Goal: Task Accomplishment & Management: Manage account settings

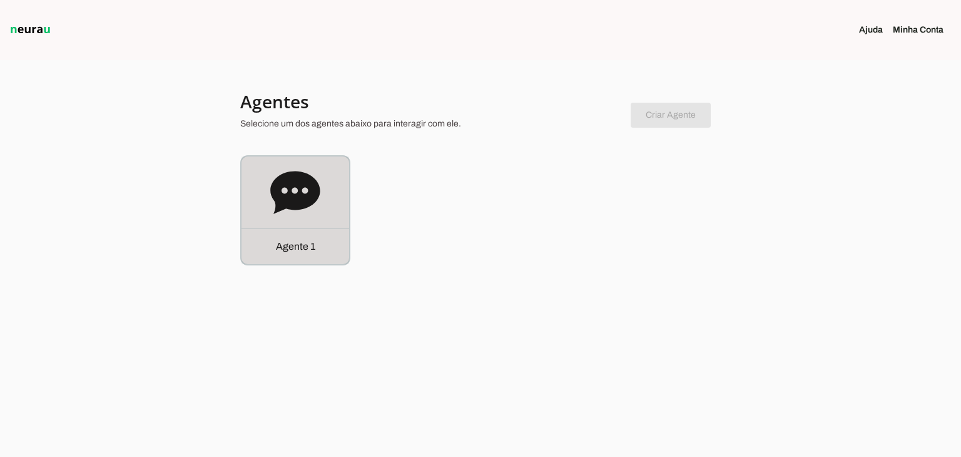
click at [310, 209] on icon at bounding box center [295, 193] width 50 height 50
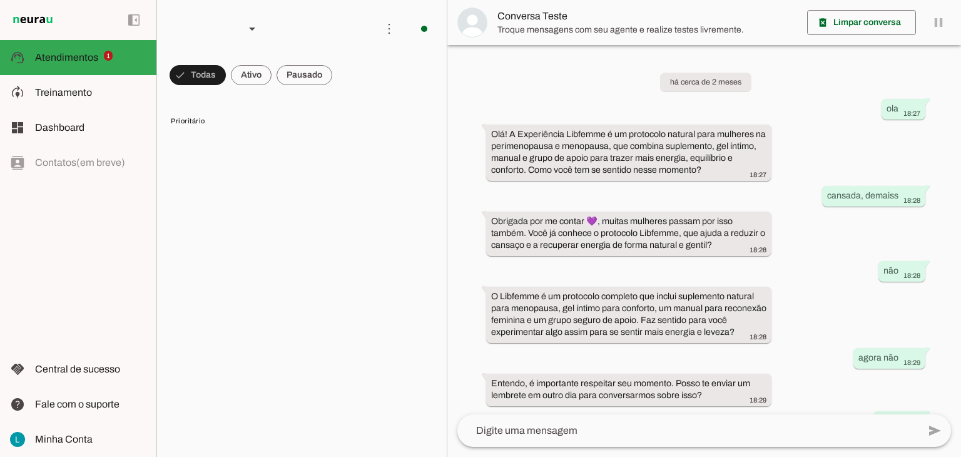
scroll to position [76, 0]
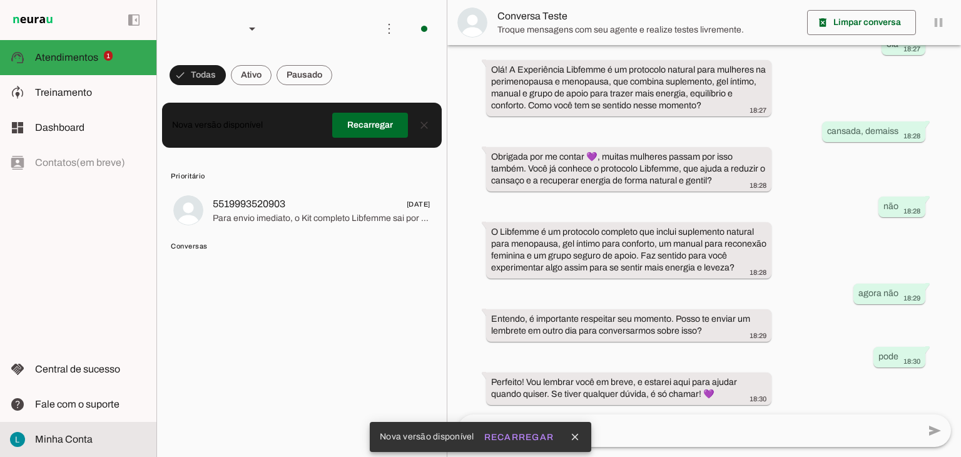
click at [103, 445] on slot at bounding box center [90, 439] width 111 height 15
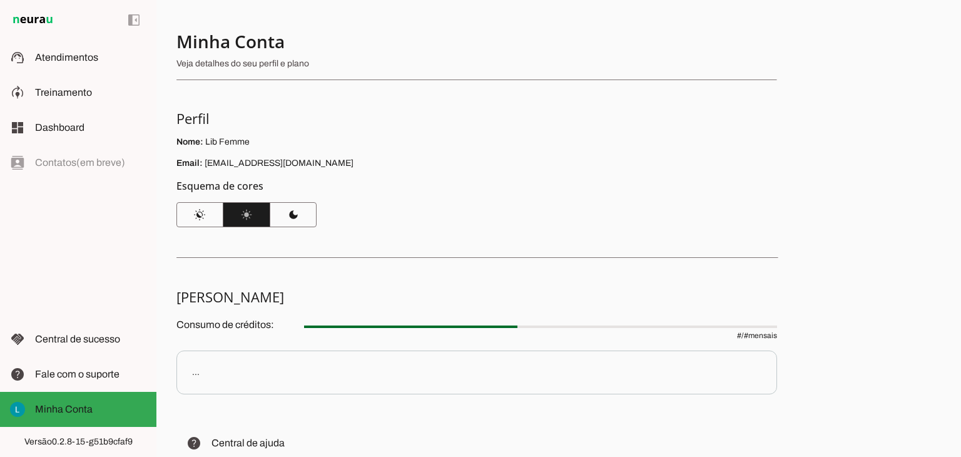
click at [275, 65] on p "Veja detalhes do seu perfil e plano" at bounding box center [472, 64] width 591 height 13
click at [258, 38] on h4 "Minha Conta" at bounding box center [472, 41] width 591 height 23
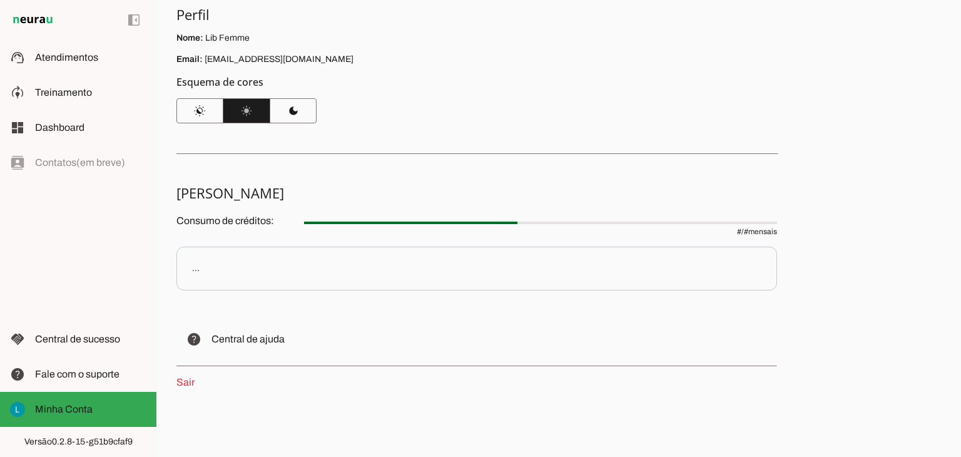
scroll to position [106, 0]
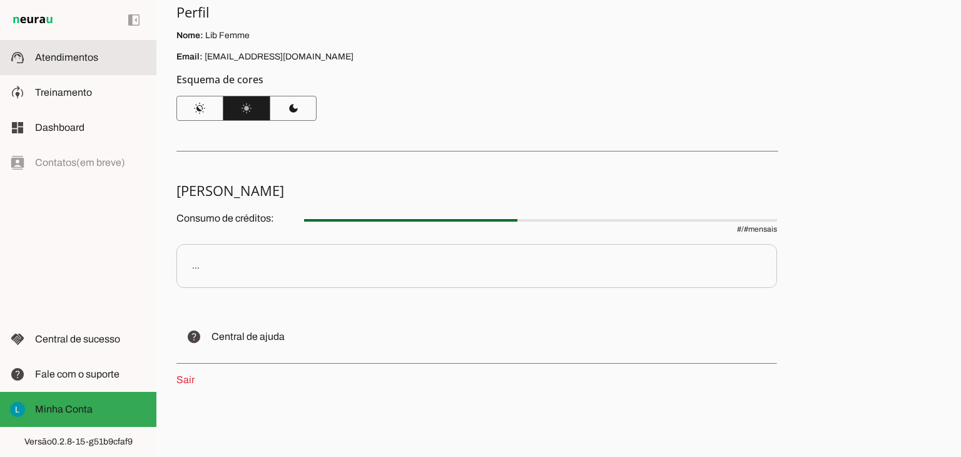
click at [83, 61] on span "Atendimentos" at bounding box center [66, 57] width 63 height 11
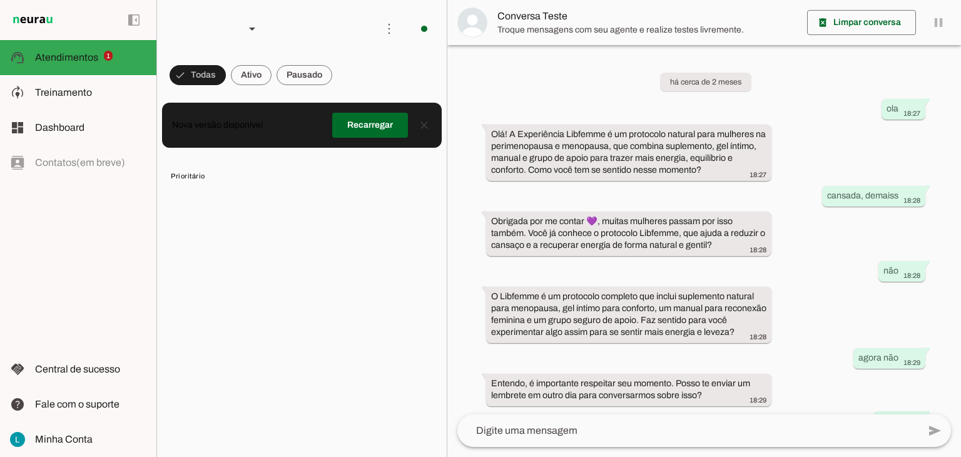
scroll to position [76, 0]
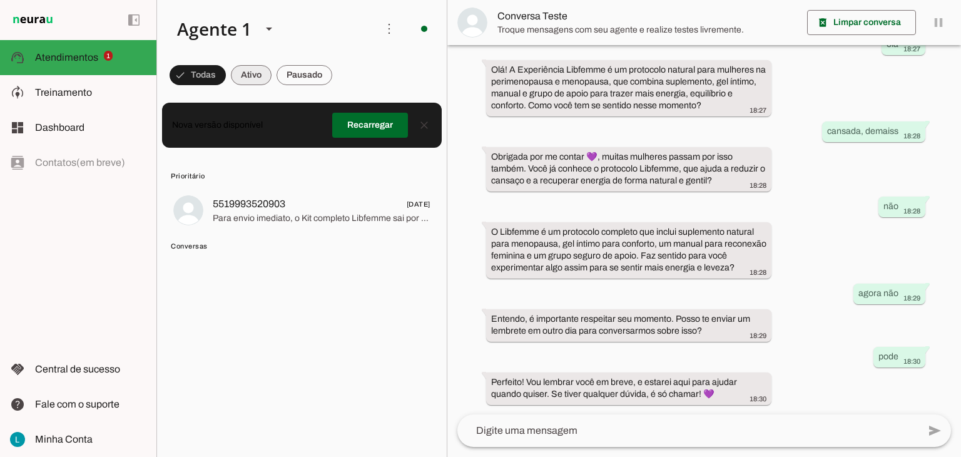
click at [250, 78] on span at bounding box center [251, 75] width 41 height 30
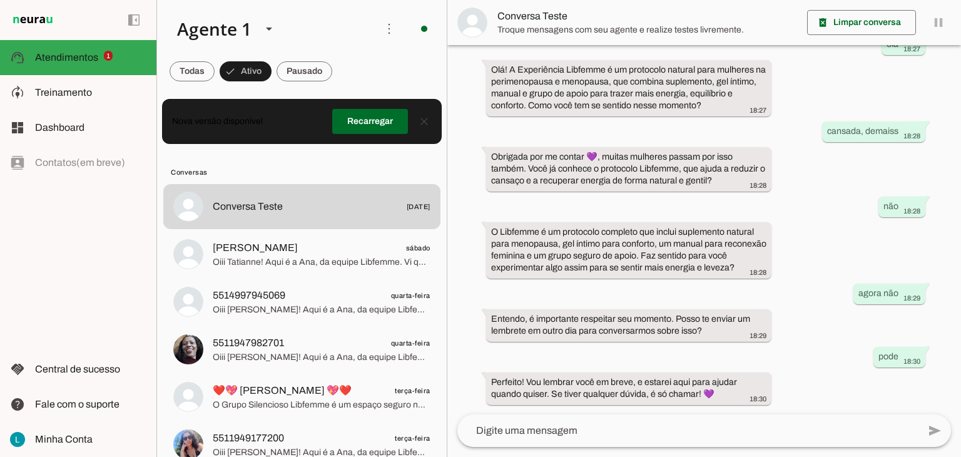
scroll to position [0, 0]
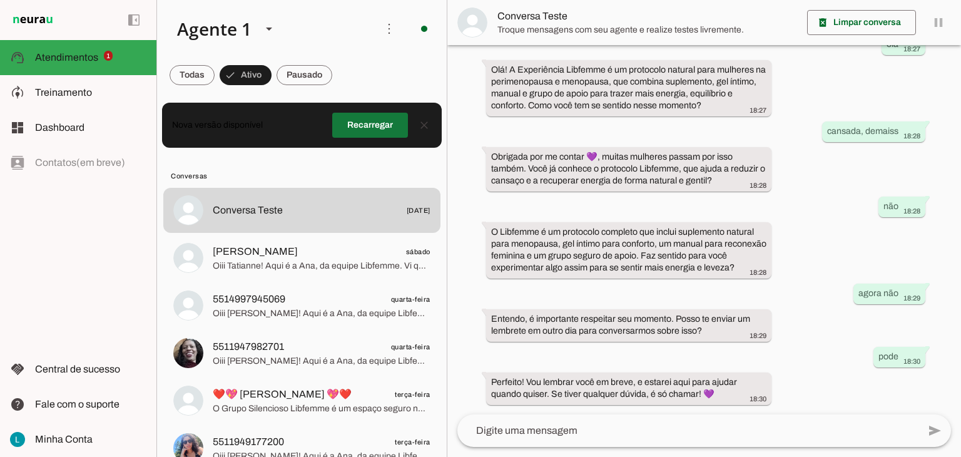
click at [355, 121] on span at bounding box center [370, 125] width 76 height 30
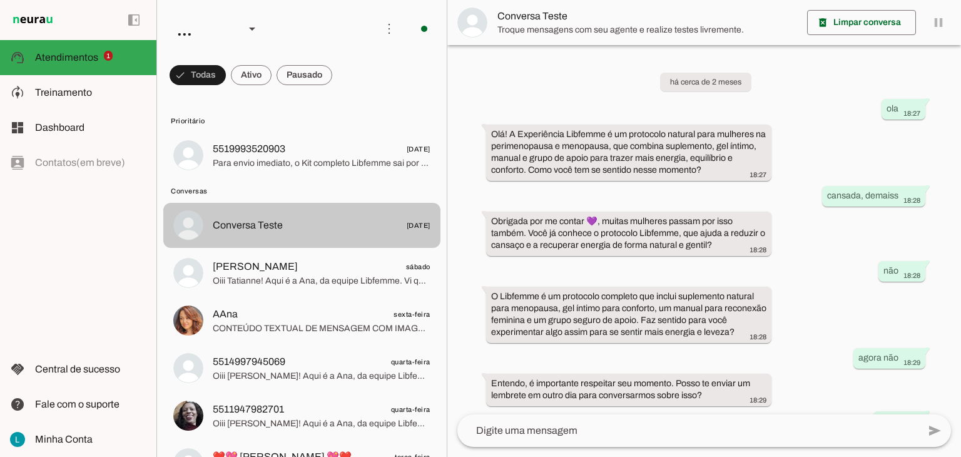
scroll to position [76, 0]
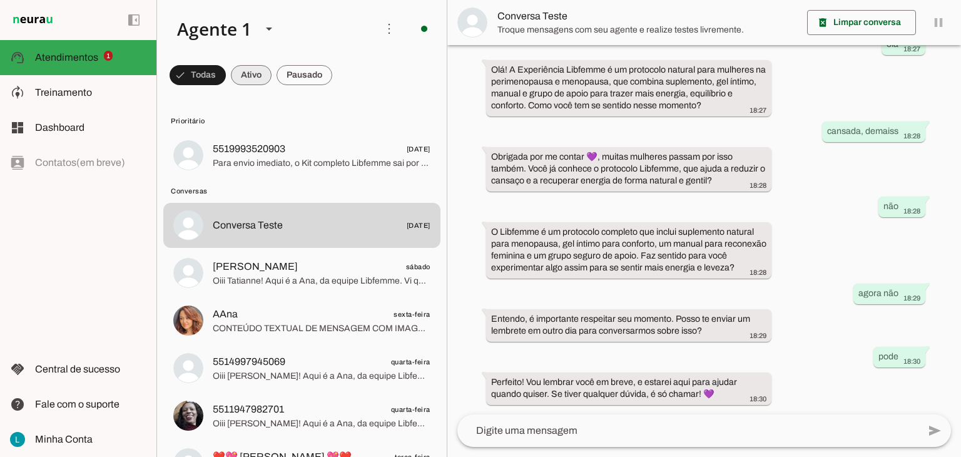
click at [248, 74] on span at bounding box center [251, 75] width 41 height 30
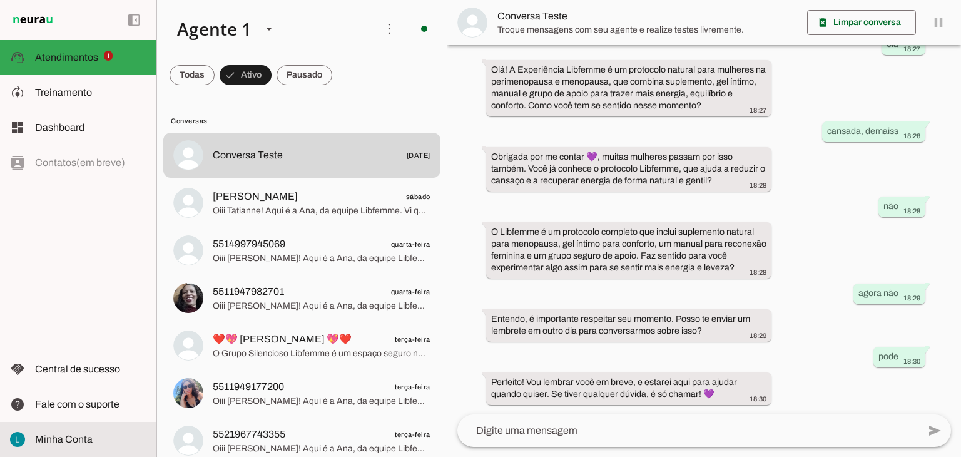
click at [75, 441] on span "Minha Conta" at bounding box center [64, 439] width 58 height 11
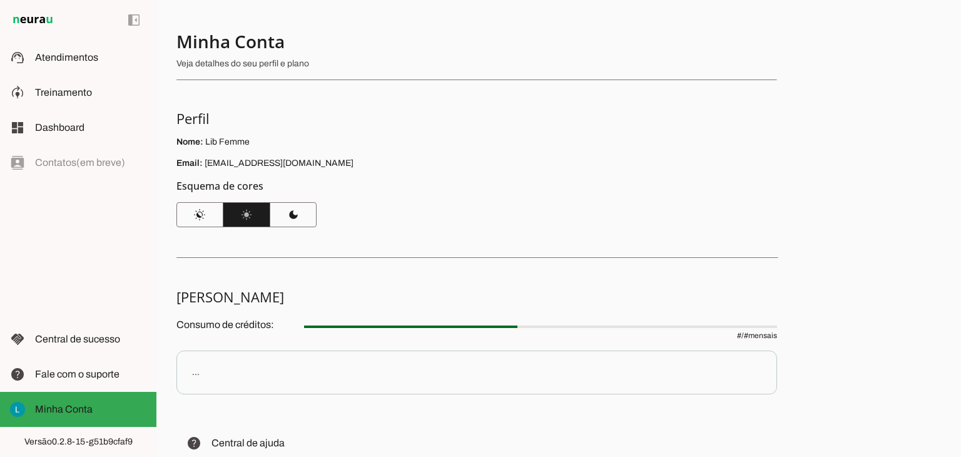
click at [226, 63] on p "Veja detalhes do seu perfil e plano" at bounding box center [472, 64] width 591 height 13
click at [87, 376] on span "Fale com o suporte" at bounding box center [77, 374] width 84 height 11
